Goal: Information Seeking & Learning: Learn about a topic

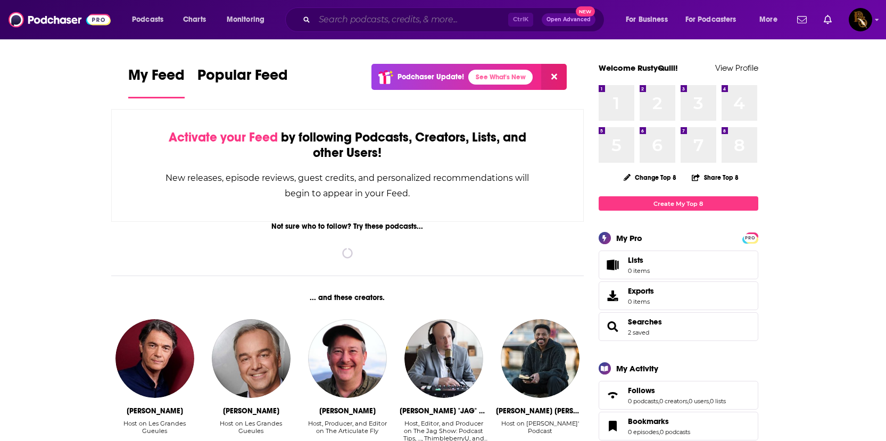
click at [362, 26] on input "Search podcasts, credits, & more..." at bounding box center [411, 19] width 194 height 17
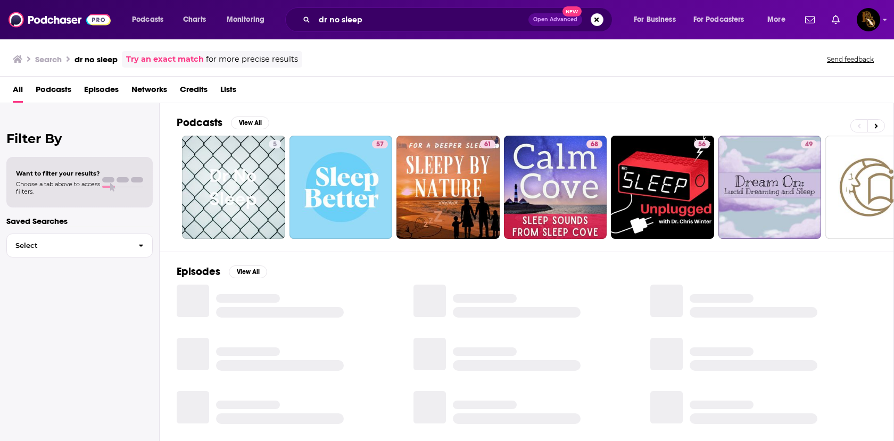
click at [407, 36] on div "Podcasts Charts Monitoring dr no sleep Open Advanced New For Business For Podca…" at bounding box center [447, 19] width 894 height 39
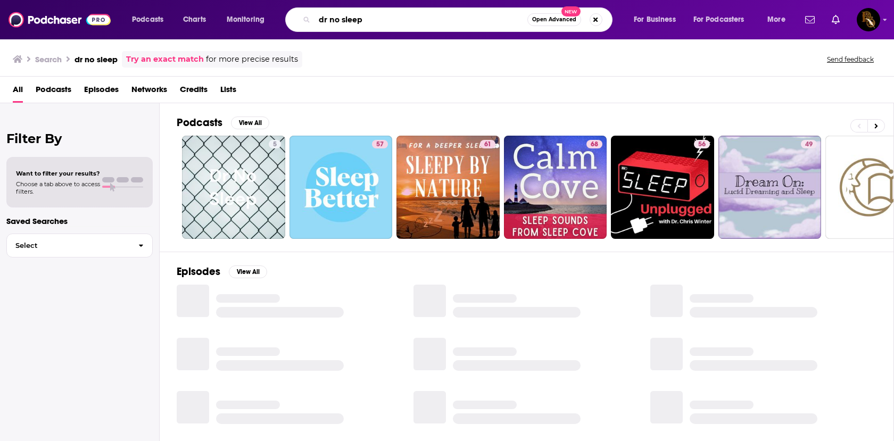
click at [405, 25] on input "dr no sleep" at bounding box center [420, 19] width 213 height 17
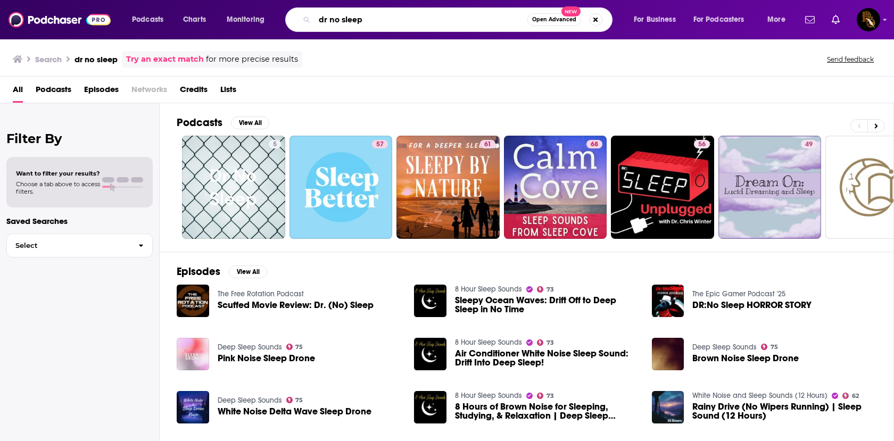
click at [387, 23] on input "dr no sleep" at bounding box center [420, 19] width 213 height 17
drag, startPoint x: 397, startPoint y: 24, endPoint x: 317, endPoint y: 21, distance: 79.9
click at [317, 21] on input "dr no sleep" at bounding box center [420, 19] width 213 height 17
type input "Dr No Sleep"
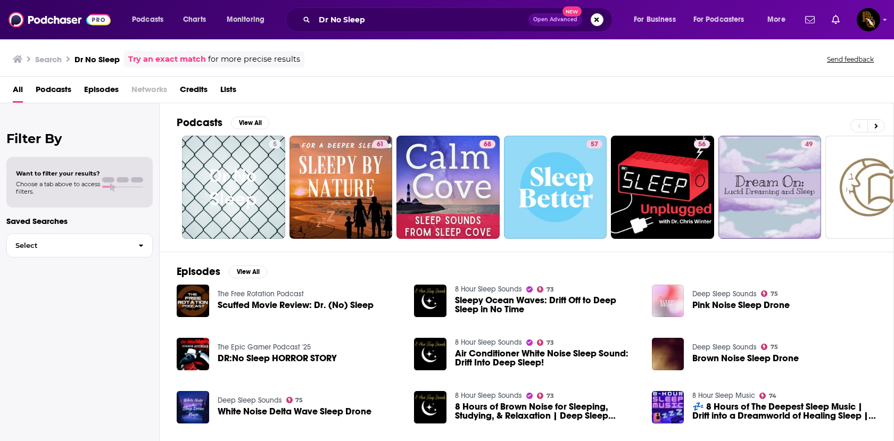
click at [67, 91] on span "Podcasts" at bounding box center [54, 92] width 36 height 22
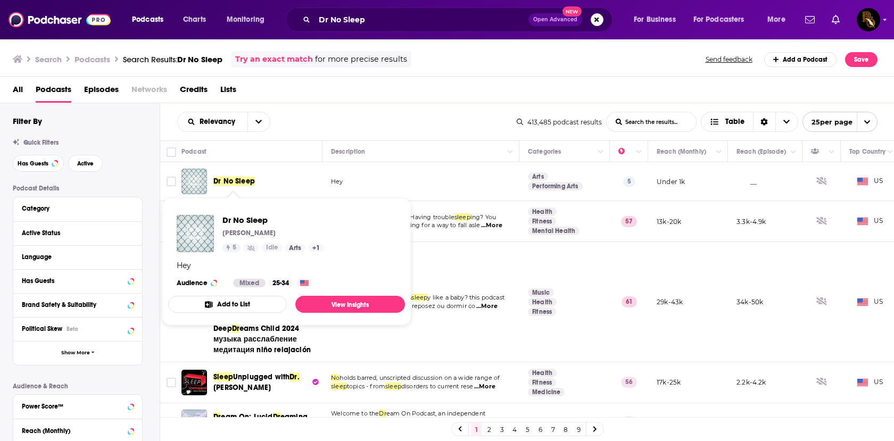
click at [232, 179] on span "Dr No Sleep" at bounding box center [233, 181] width 41 height 9
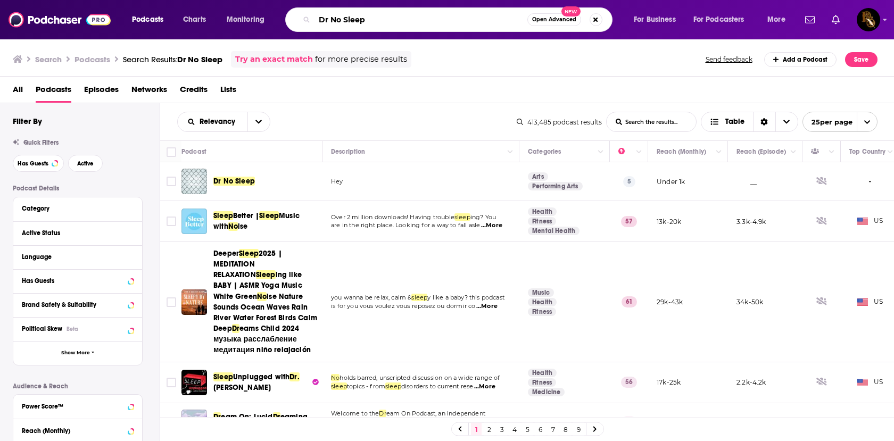
drag, startPoint x: 339, startPoint y: 18, endPoint x: 311, endPoint y: 22, distance: 28.4
click at [314, 21] on input "Dr No Sleep" at bounding box center [420, 19] width 213 height 17
type input "No Sleep"
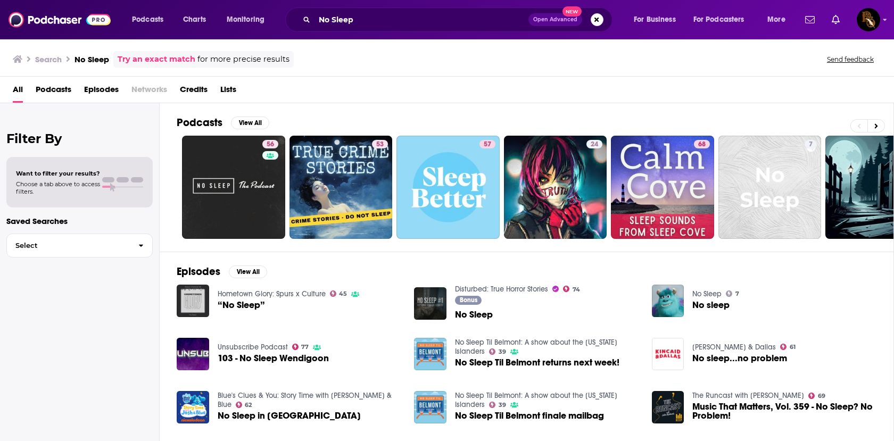
click at [50, 88] on span "Podcasts" at bounding box center [54, 92] width 36 height 22
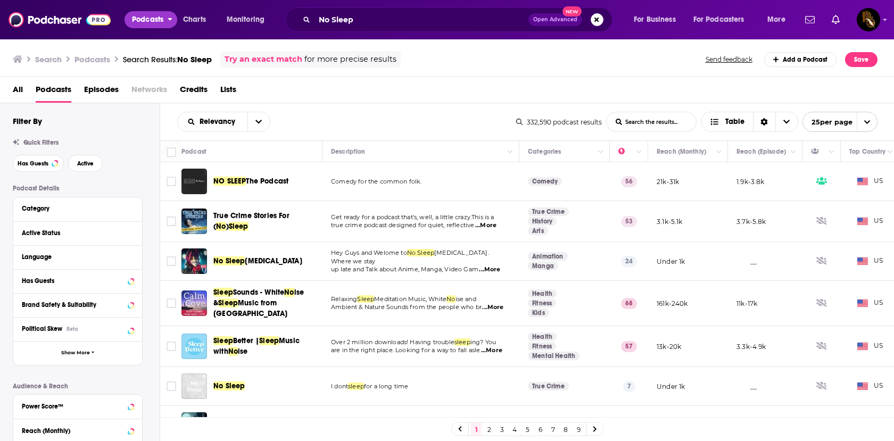
click at [151, 18] on span "Podcasts" at bounding box center [147, 19] width 31 height 15
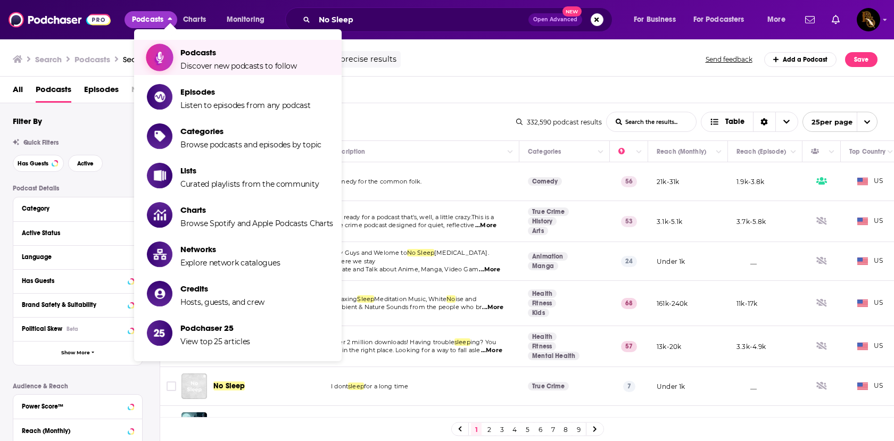
click at [233, 57] on span "Podcasts" at bounding box center [238, 52] width 116 height 10
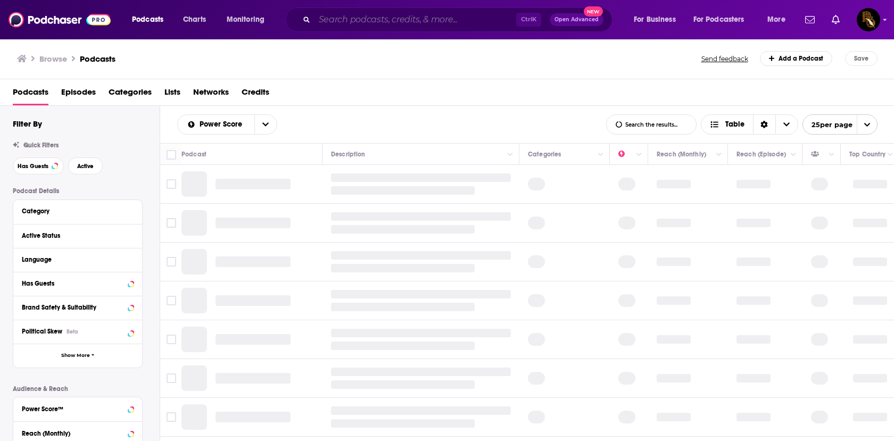
click at [372, 21] on input "Search podcasts, credits, & more..." at bounding box center [415, 19] width 202 height 17
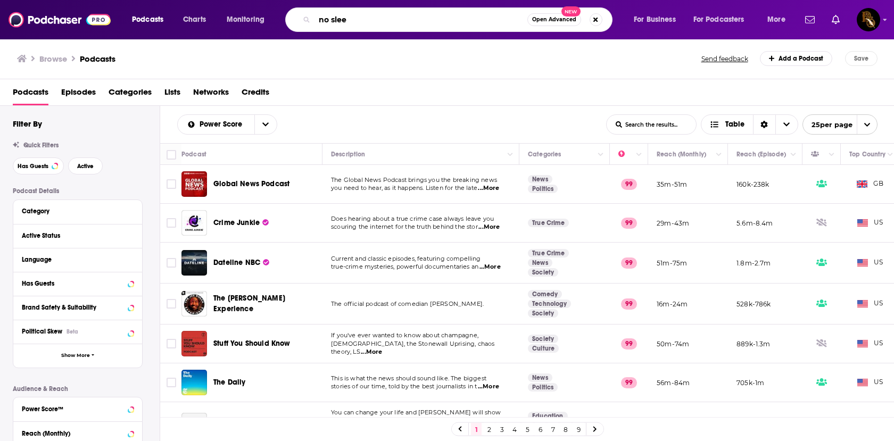
type input "no sleep"
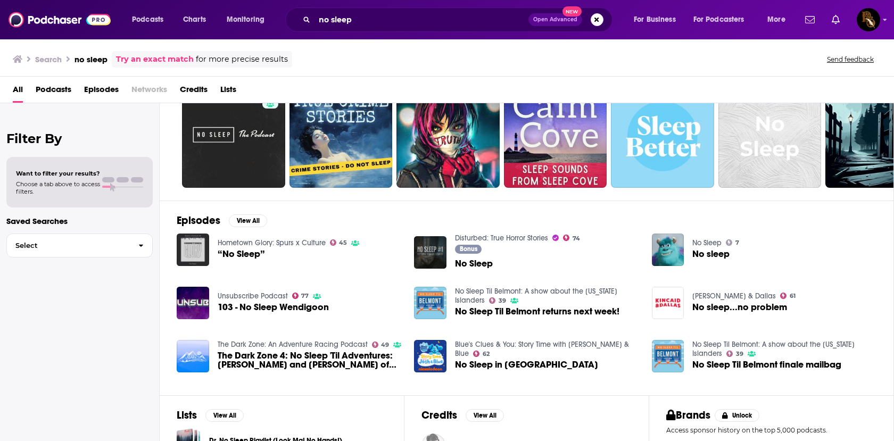
scroll to position [160, 0]
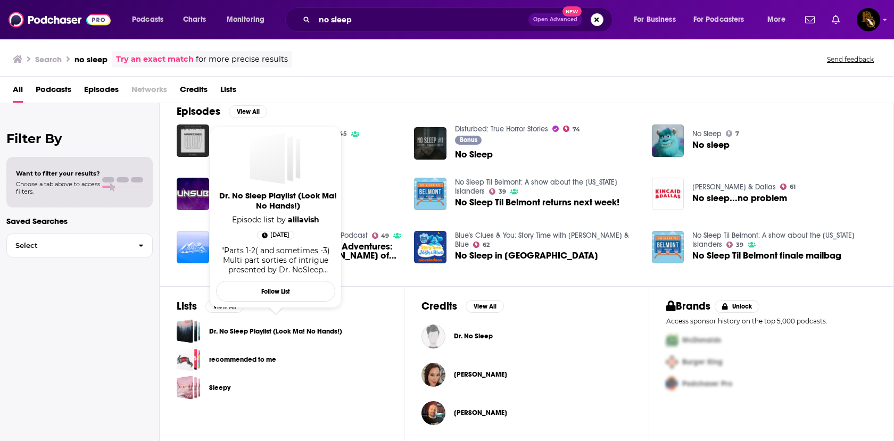
click at [237, 328] on link "Dr. No Sleep Playlist (Look Ma! No Hands!)" at bounding box center [275, 332] width 133 height 12
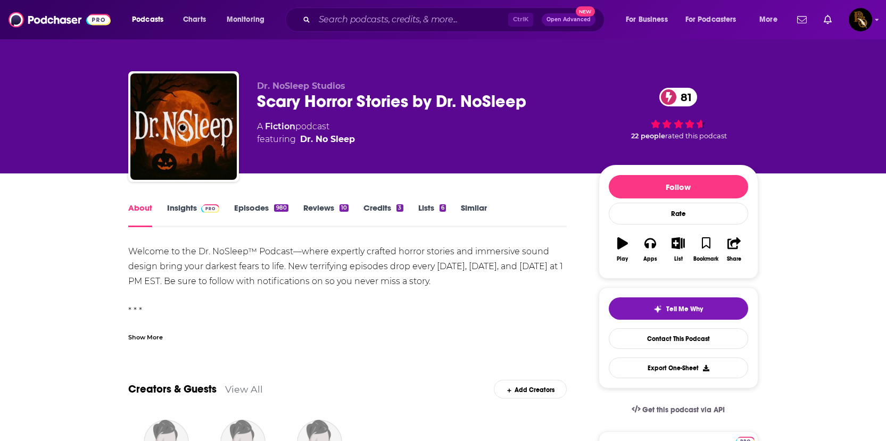
click at [179, 210] on link "Insights" at bounding box center [193, 215] width 53 height 24
